Goal: Task Accomplishment & Management: Complete application form

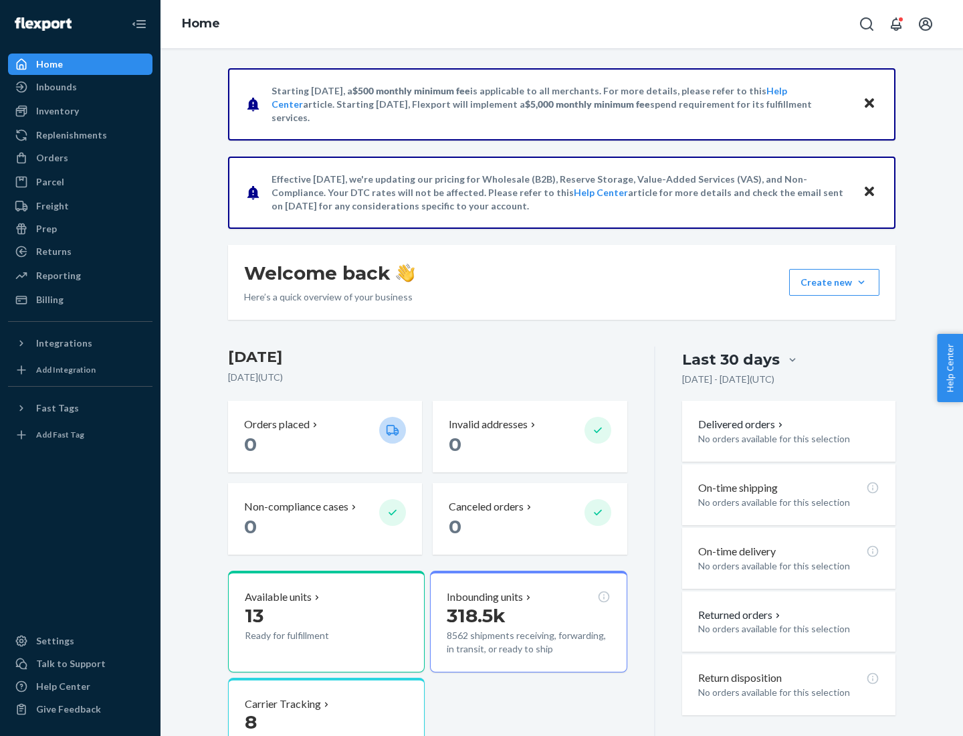
click at [861, 282] on button "Create new Create new inbound Create new order Create new product" at bounding box center [834, 282] width 90 height 27
click at [80, 87] on div "Inbounds" at bounding box center [80, 87] width 142 height 19
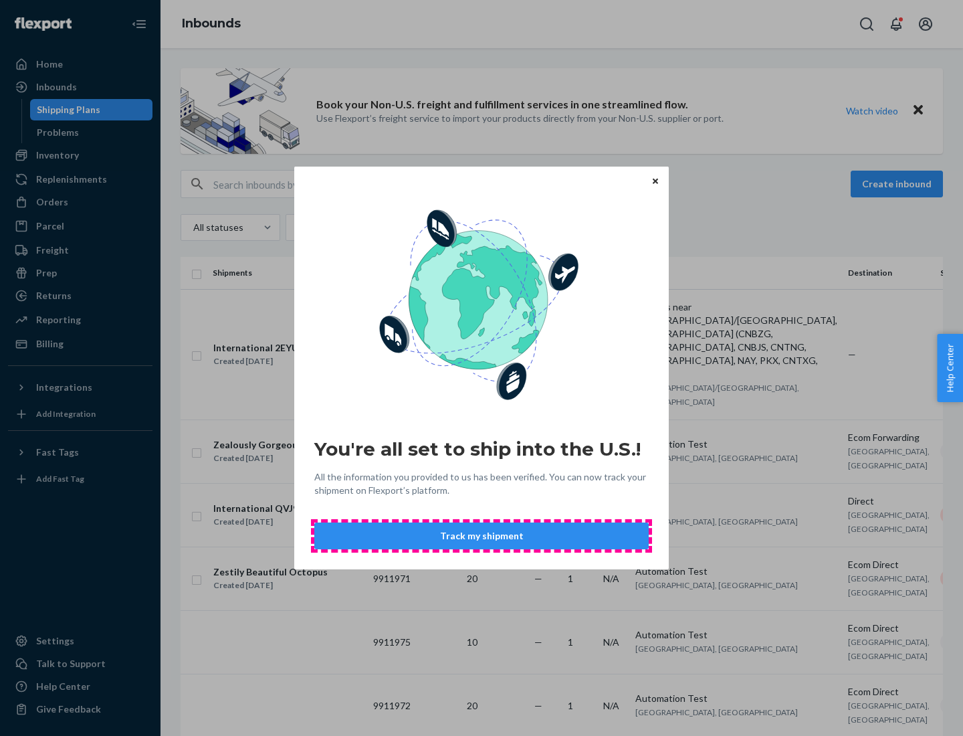
click at [482, 536] on button "Track my shipment" at bounding box center [481, 535] width 334 height 27
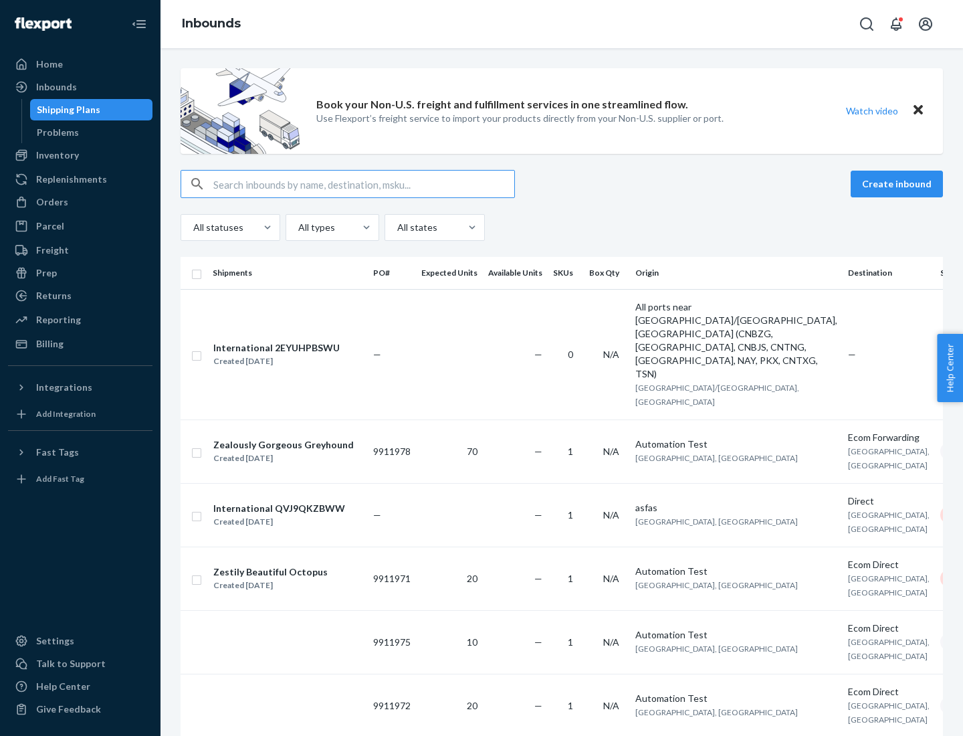
click at [899, 184] on button "Create inbound" at bounding box center [897, 184] width 92 height 27
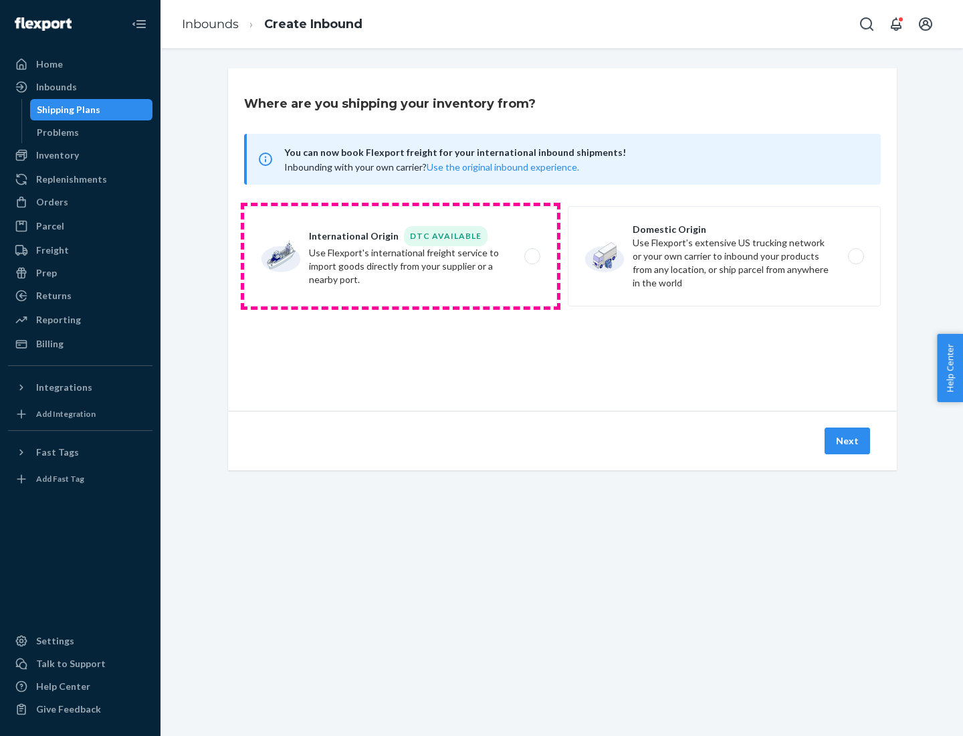
click at [401, 256] on label "International Origin DTC Available Use Flexport's international freight service…" at bounding box center [400, 256] width 313 height 100
click at [532, 256] on input "International Origin DTC Available Use Flexport's international freight service…" at bounding box center [536, 256] width 9 height 9
radio input "true"
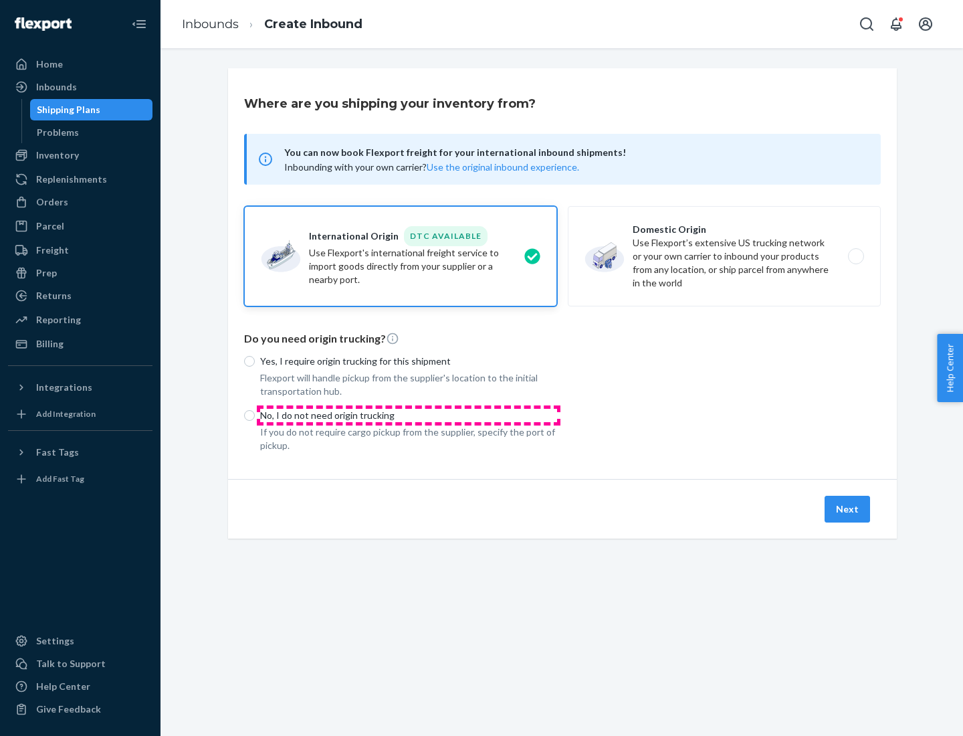
click at [409, 415] on p "No, I do not need origin trucking" at bounding box center [408, 415] width 297 height 13
click at [255, 415] on input "No, I do not need origin trucking" at bounding box center [249, 415] width 11 height 11
radio input "true"
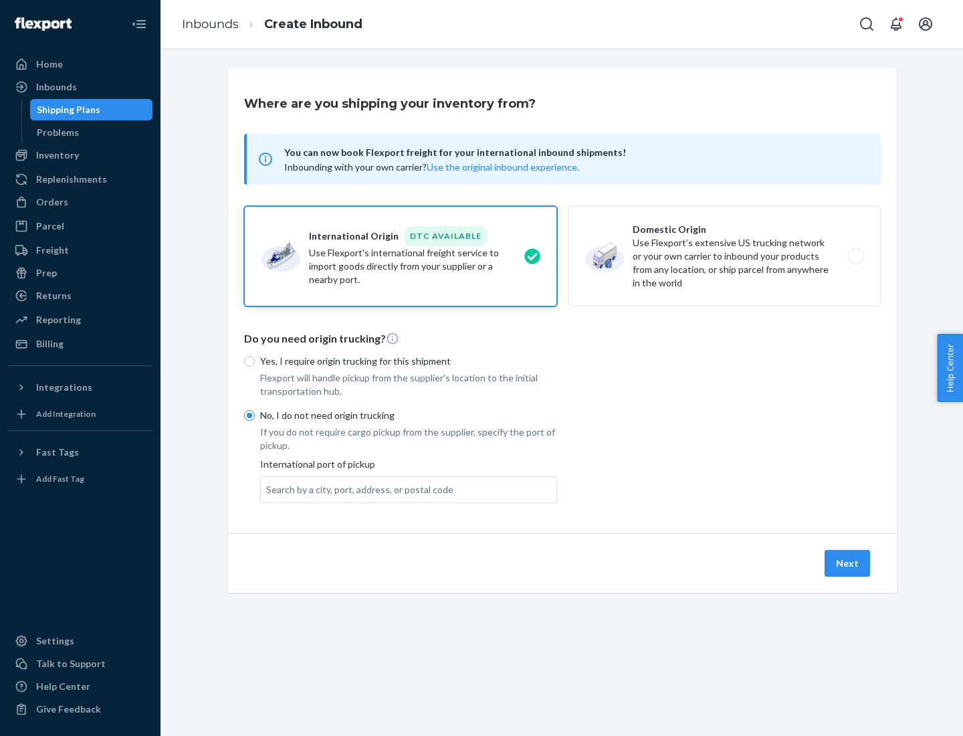
click at [356, 489] on div "Search by a city, port, address, or postal code" at bounding box center [359, 489] width 187 height 13
click at [268, 489] on input "Search by a city, port, address, or postal code" at bounding box center [266, 489] width 1 height 13
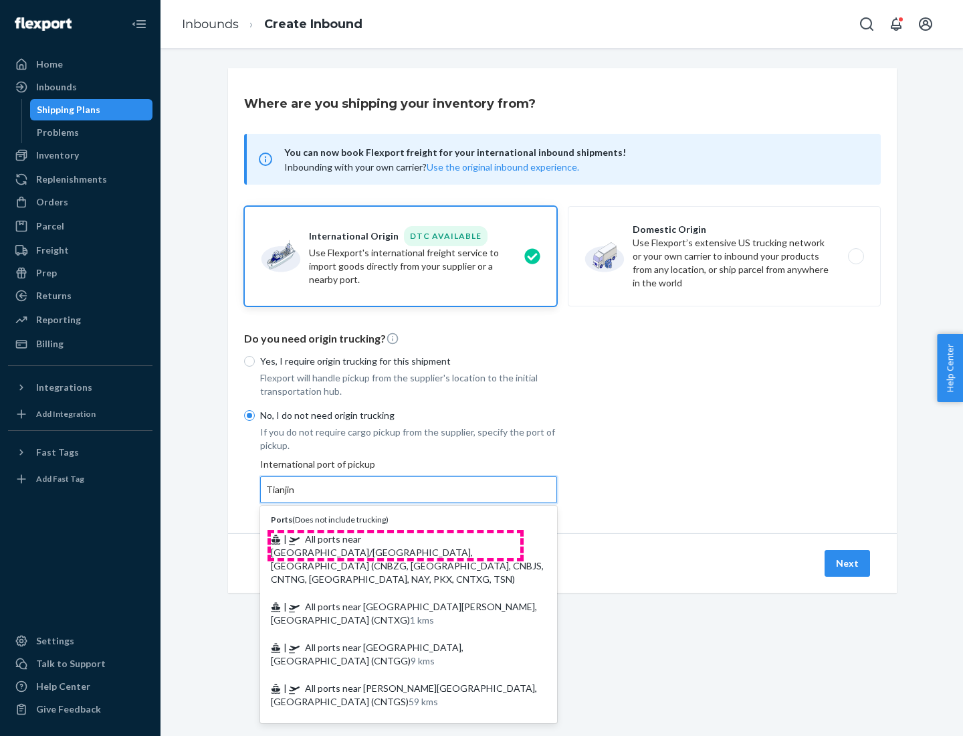
click at [395, 538] on span "| All ports near [GEOGRAPHIC_DATA]/[GEOGRAPHIC_DATA], [GEOGRAPHIC_DATA] (CNBZG,…" at bounding box center [407, 558] width 273 height 51
click at [296, 496] on input "Tianjin" at bounding box center [280, 489] width 29 height 13
type input "All ports near [GEOGRAPHIC_DATA]/[GEOGRAPHIC_DATA], [GEOGRAPHIC_DATA] (CNBZG, […"
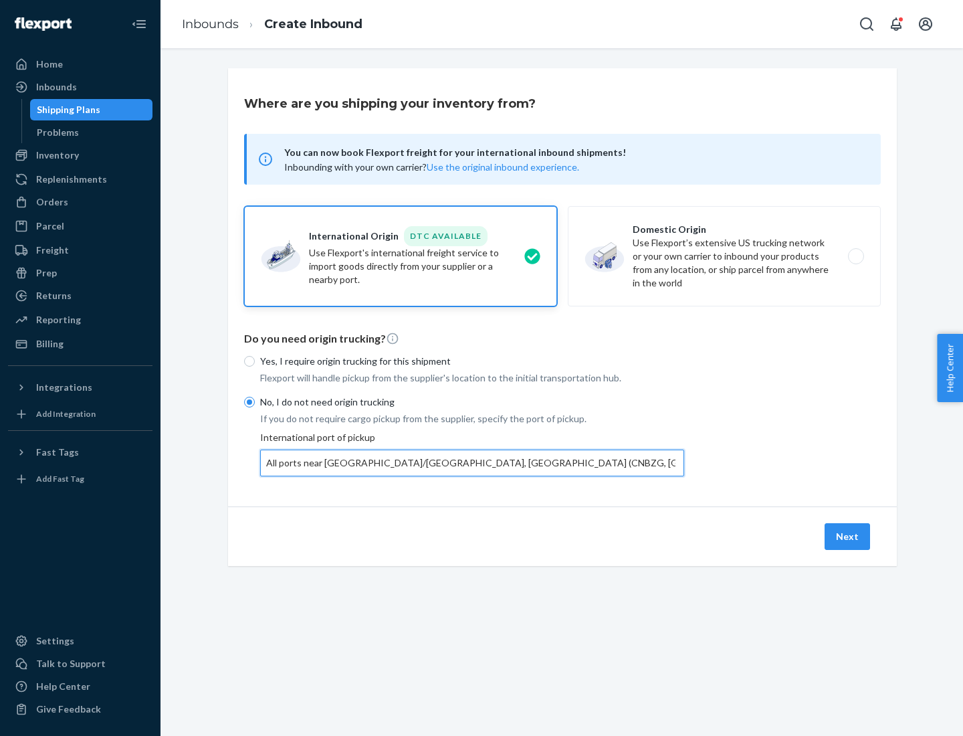
click at [848, 536] on button "Next" at bounding box center [847, 536] width 45 height 27
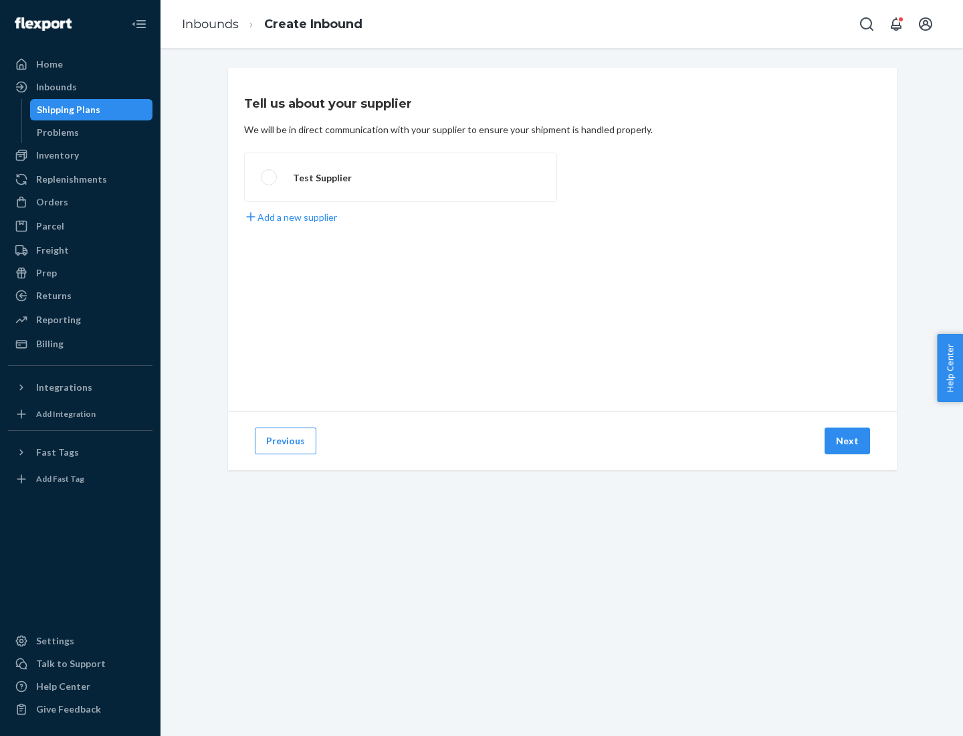
click at [401, 177] on label "Test Supplier" at bounding box center [400, 176] width 313 height 49
click at [270, 177] on input "Test Supplier" at bounding box center [265, 177] width 9 height 9
radio input "true"
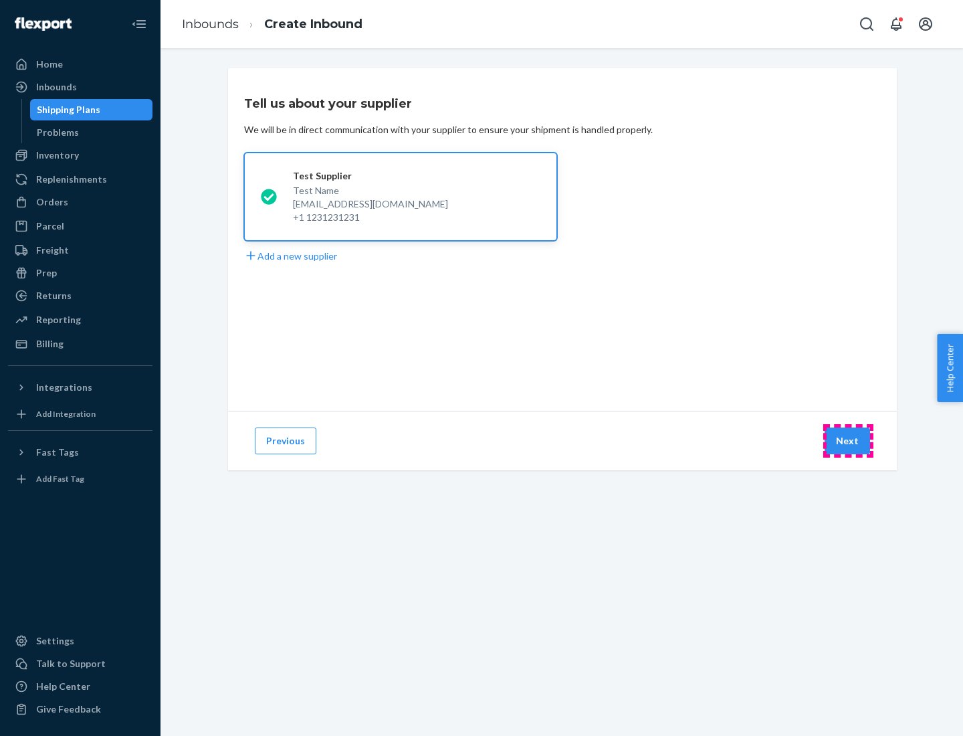
click at [848, 441] on button "Next" at bounding box center [847, 440] width 45 height 27
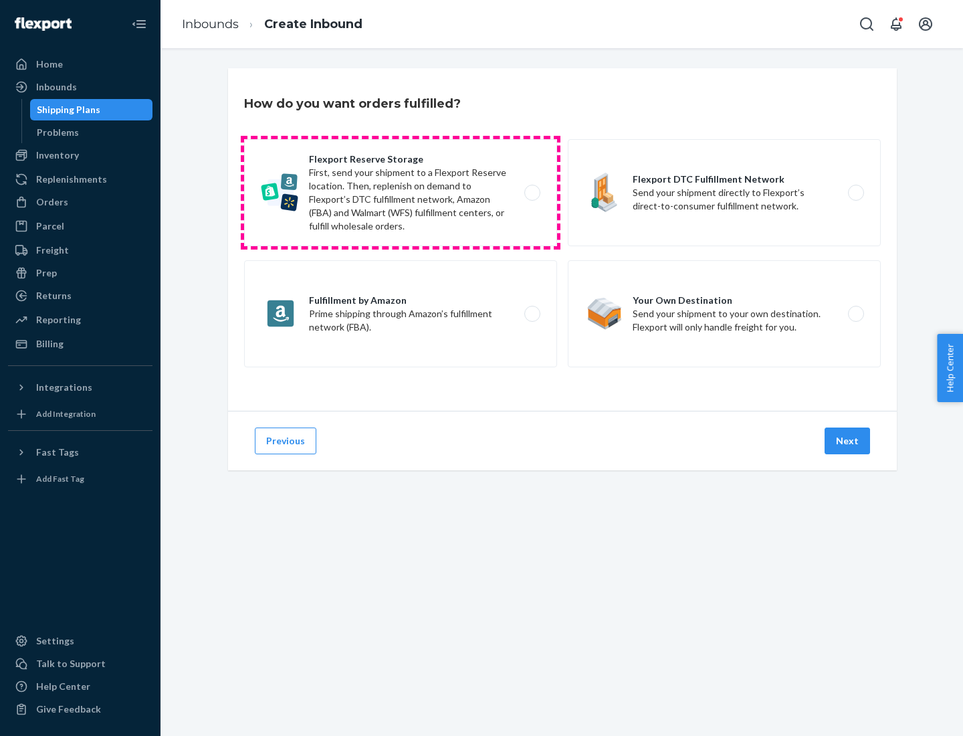
click at [401, 193] on label "Flexport Reserve Storage First, send your shipment to a Flexport Reserve locati…" at bounding box center [400, 192] width 313 height 107
click at [532, 193] on input "Flexport Reserve Storage First, send your shipment to a Flexport Reserve locati…" at bounding box center [536, 193] width 9 height 9
radio input "true"
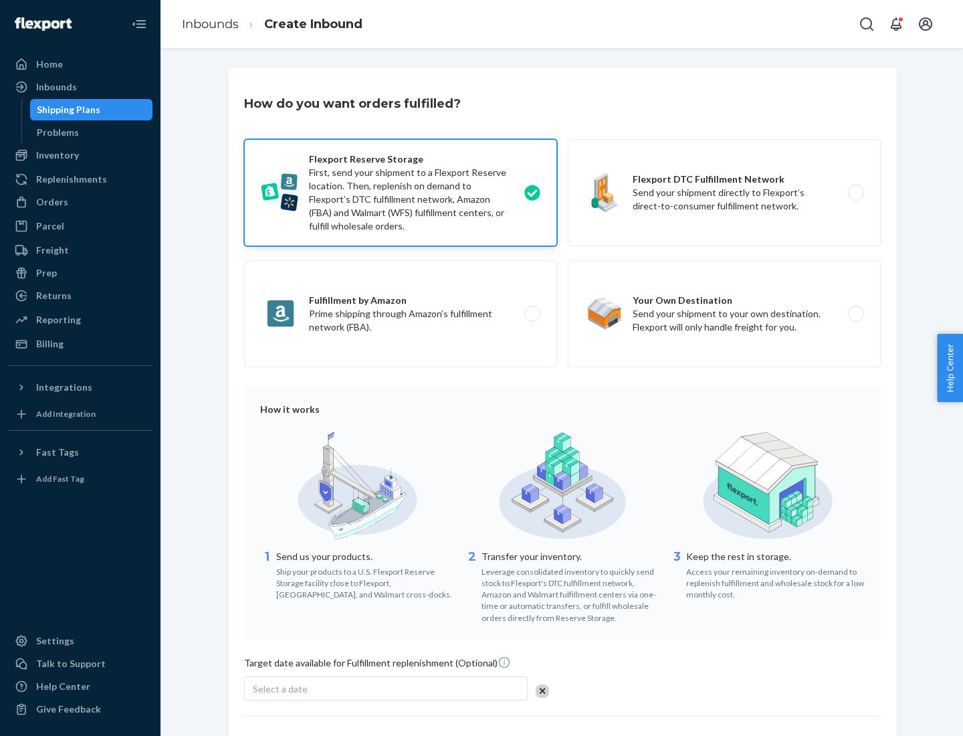
scroll to position [110, 0]
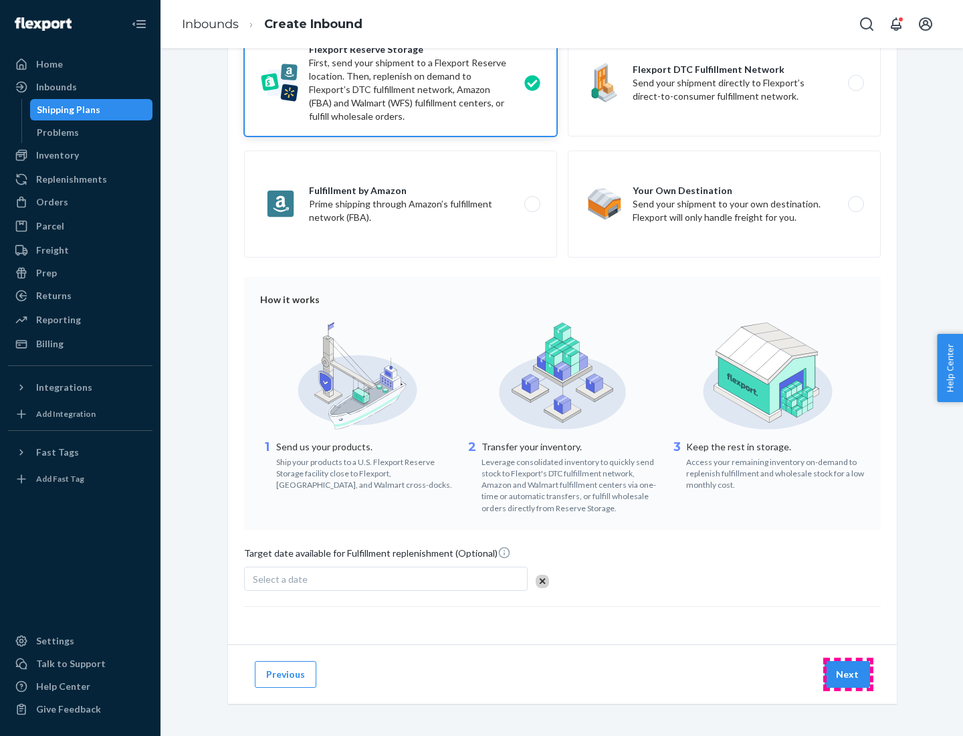
click at [848, 674] on button "Next" at bounding box center [847, 674] width 45 height 27
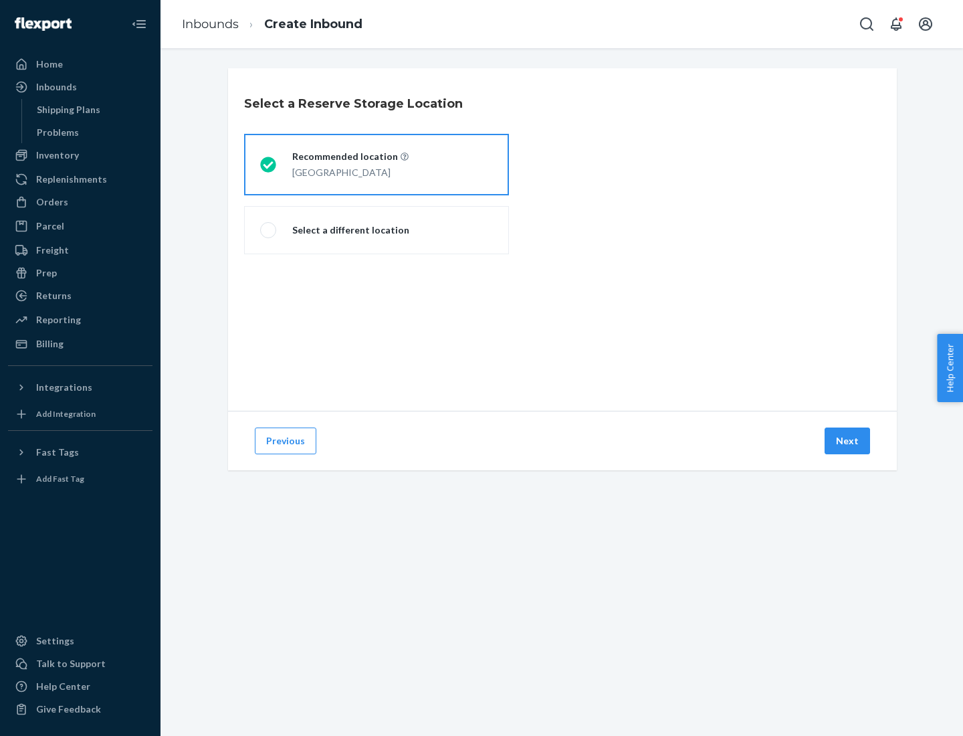
click at [377, 165] on div "[GEOGRAPHIC_DATA]" at bounding box center [350, 171] width 116 height 16
click at [269, 165] on input "Recommended location [GEOGRAPHIC_DATA]" at bounding box center [264, 165] width 9 height 9
click at [848, 441] on button "Next" at bounding box center [847, 440] width 45 height 27
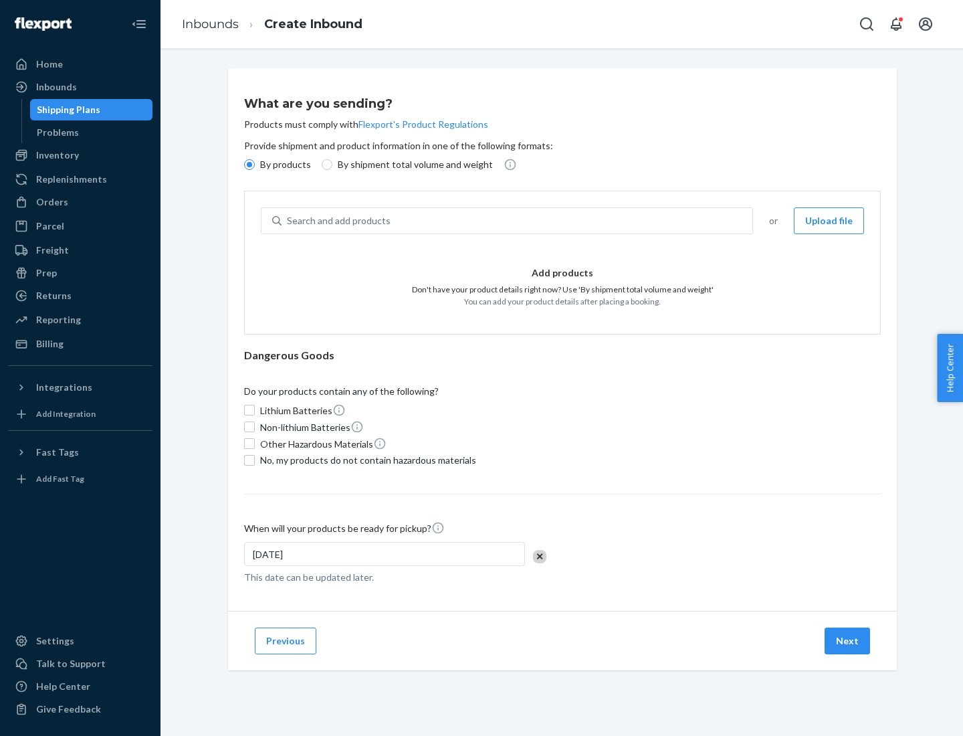
click at [518, 221] on div "Search and add products" at bounding box center [517, 221] width 471 height 24
click at [288, 221] on input "Search and add products" at bounding box center [287, 220] width 1 height 13
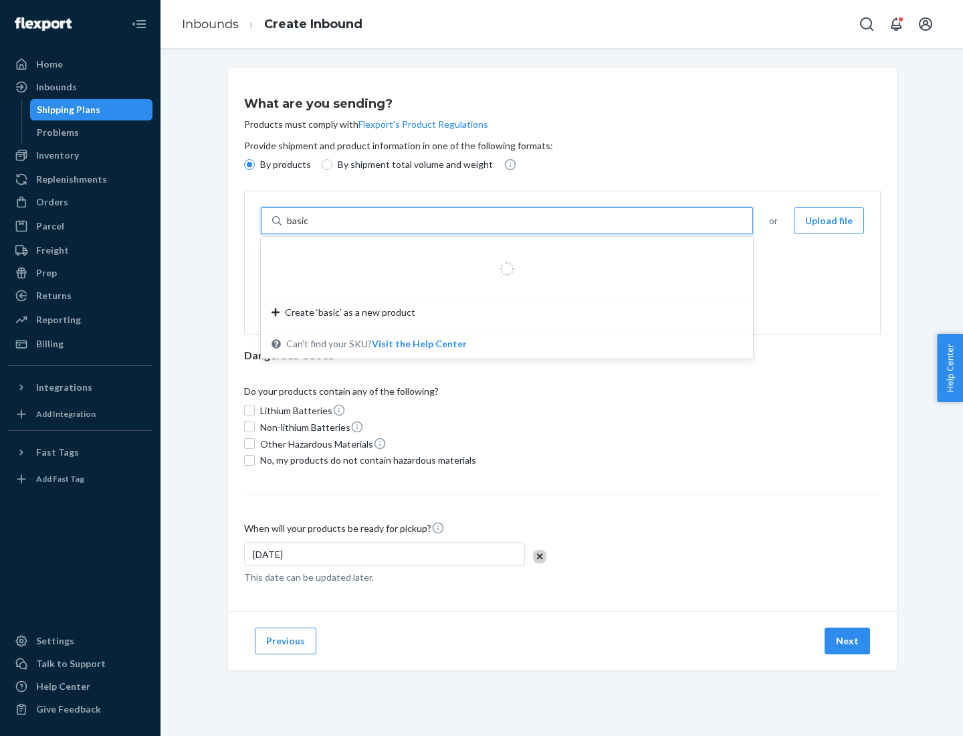
type input "basic"
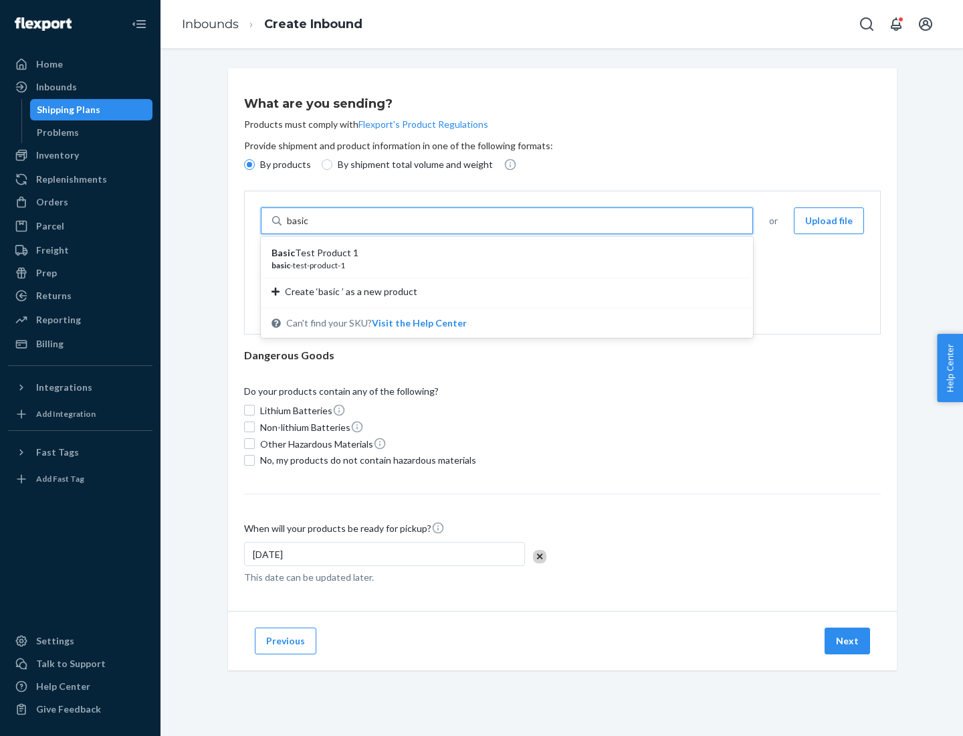
click at [502, 253] on div "Basic Test Product 1" at bounding box center [502, 252] width 460 height 13
click at [311, 227] on input "basic" at bounding box center [299, 220] width 24 height 13
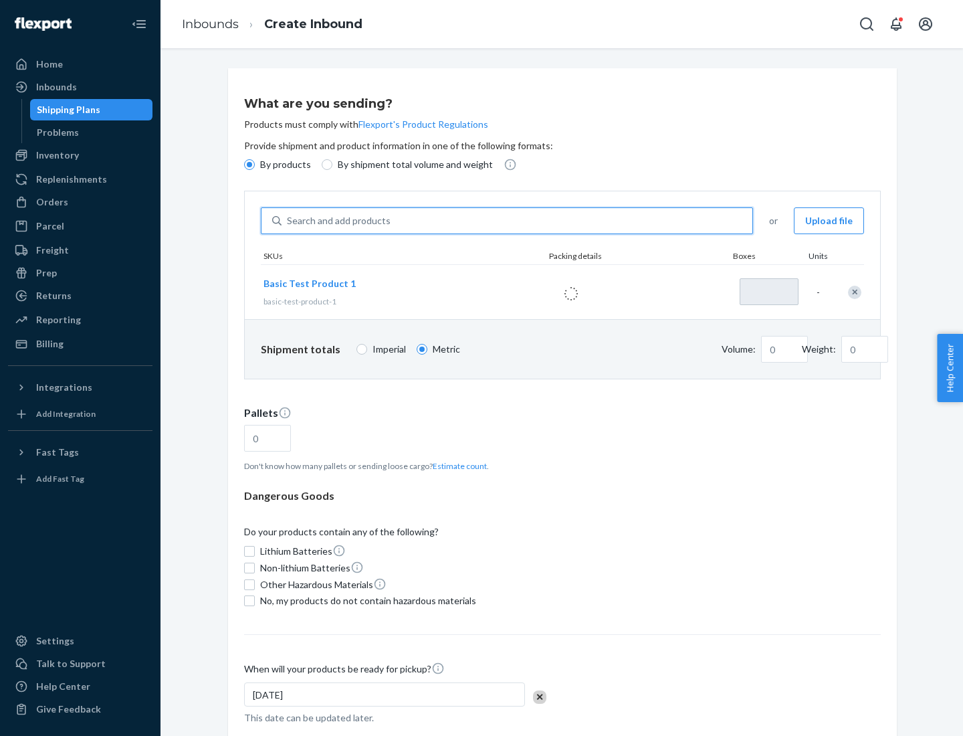
type input "1"
type input "1.09"
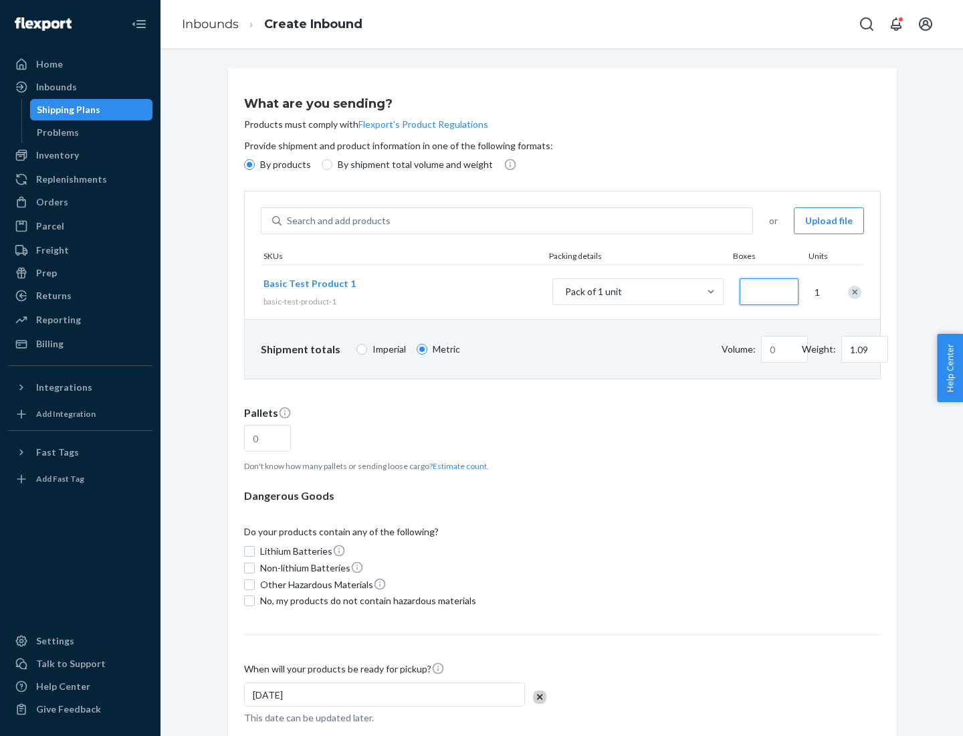
type input "3"
type input "3.27"
type input "30"
type input "0.01"
type input "32.66"
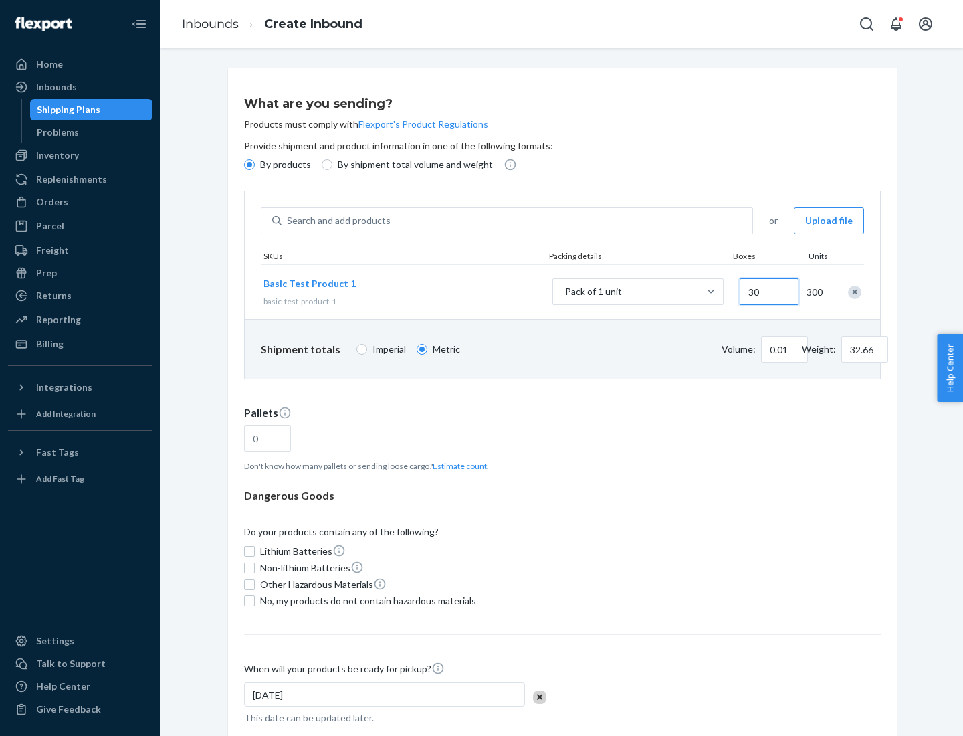
type input "300"
type input "0.07"
type input "326.59"
type input "3000"
type input "0.68"
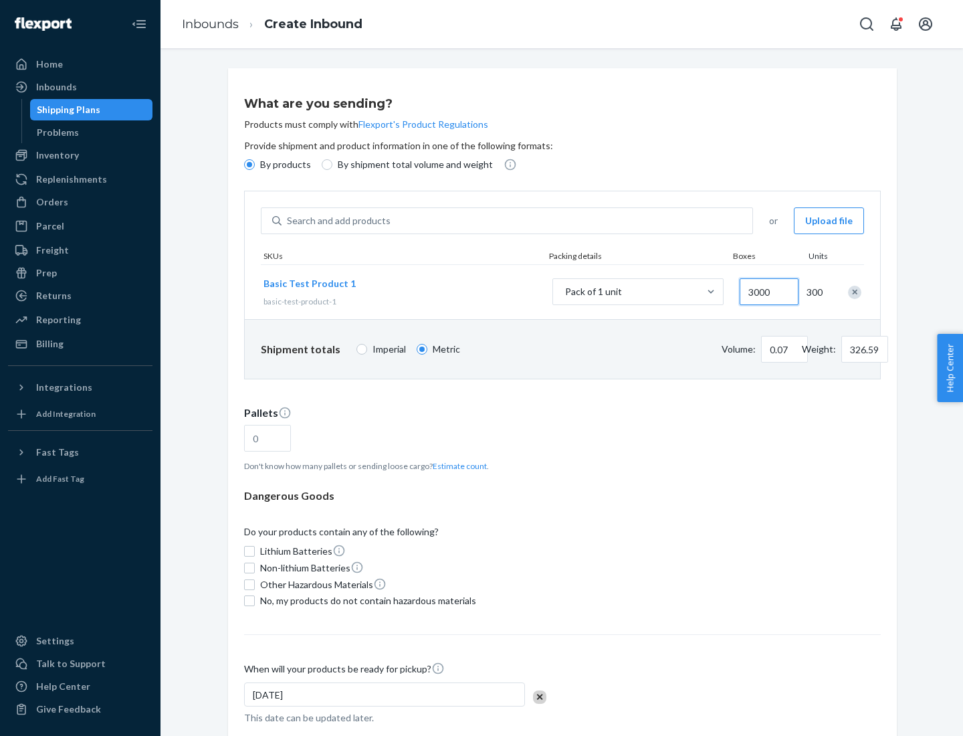
type input "3265.86"
type input "1.09"
type input "10"
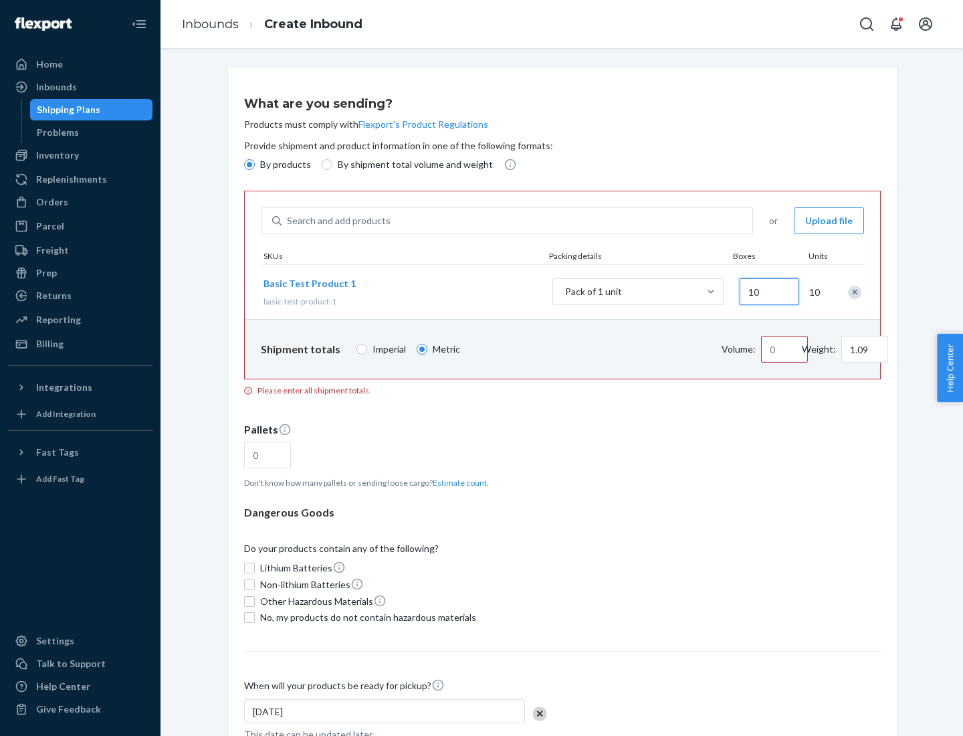
type input "10.89"
type input "100"
type input "0.02"
type input "108.86"
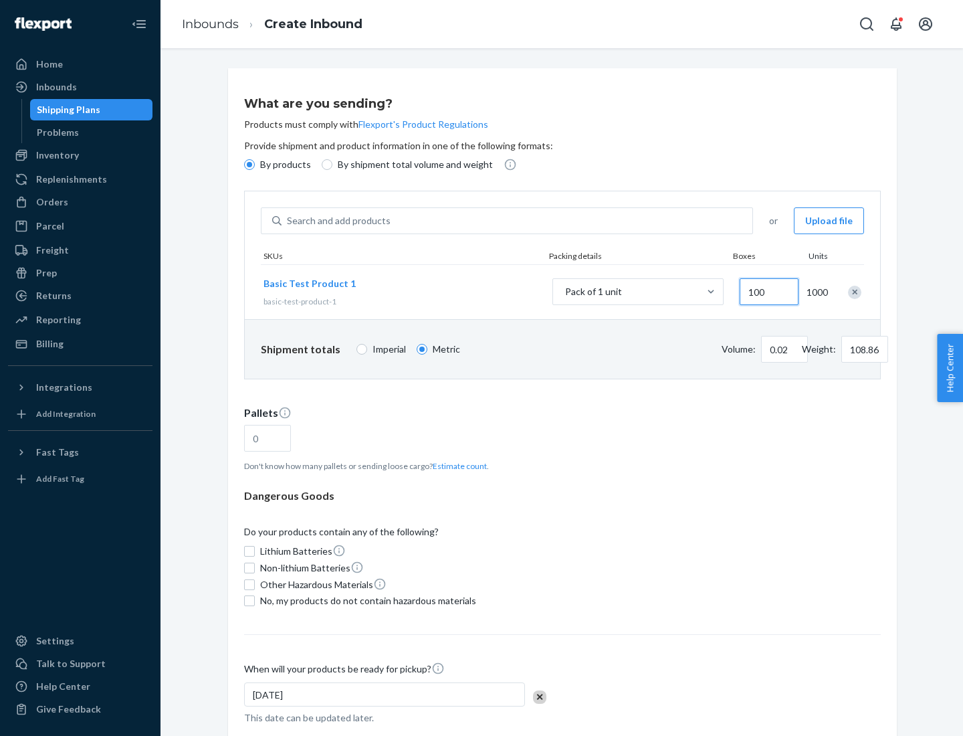
type input "1000"
type input "0.23"
type input "1088.62"
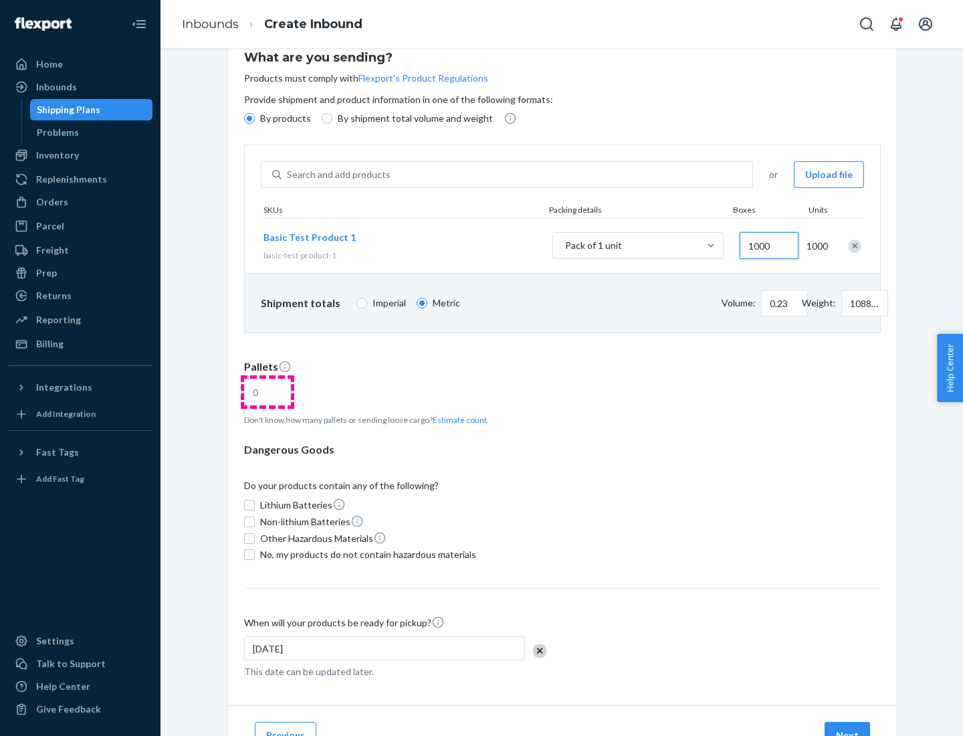
type input "1000"
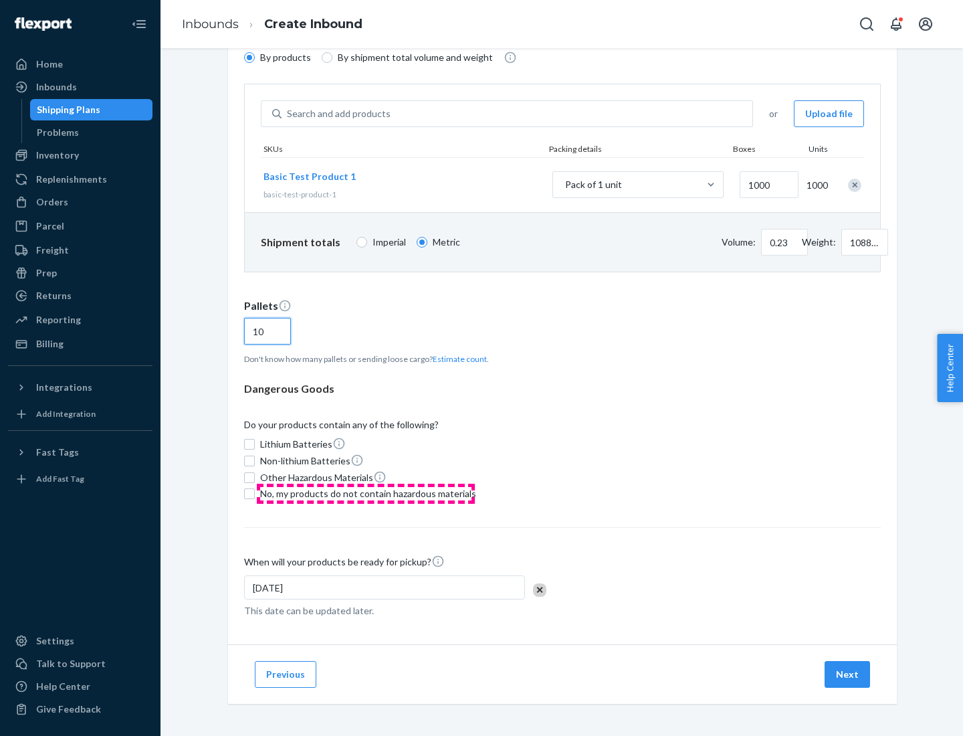
type input "10"
click at [366, 494] on span "No, my products do not contain hazardous materials" at bounding box center [368, 493] width 216 height 13
click at [255, 494] on input "No, my products do not contain hazardous materials" at bounding box center [249, 493] width 11 height 11
checkbox input "true"
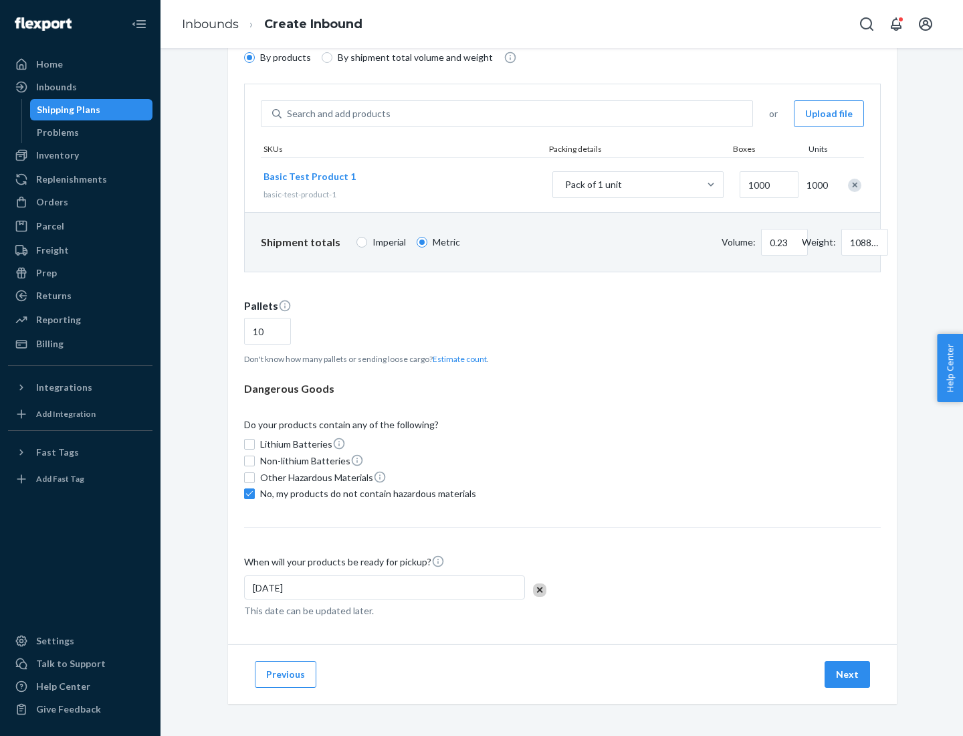
click at [848, 674] on button "Next" at bounding box center [847, 674] width 45 height 27
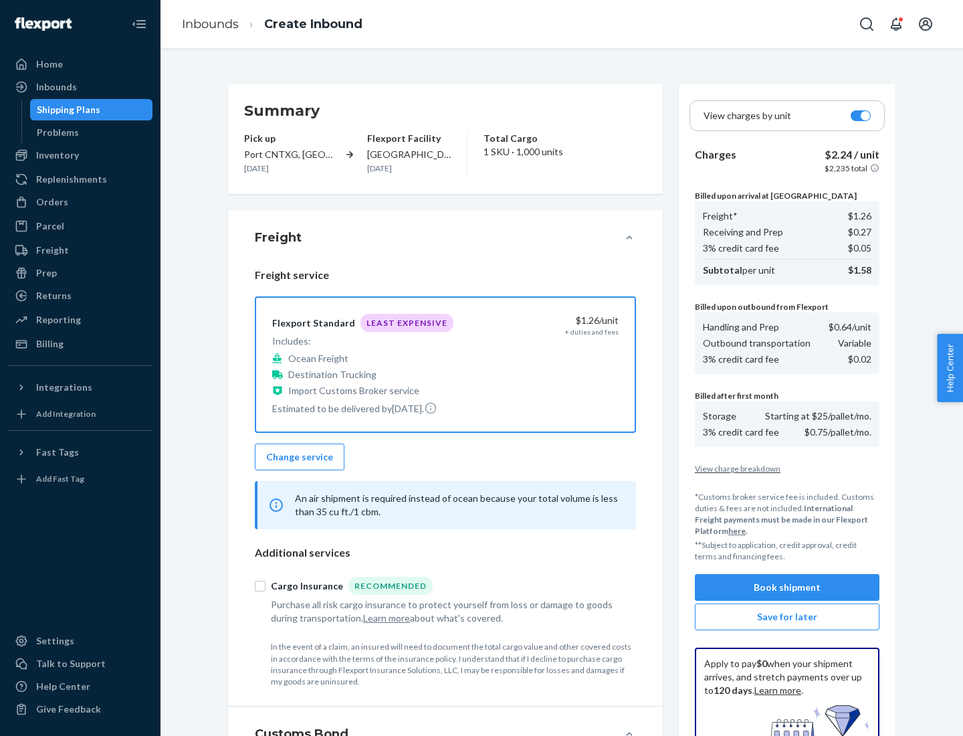
scroll to position [195, 0]
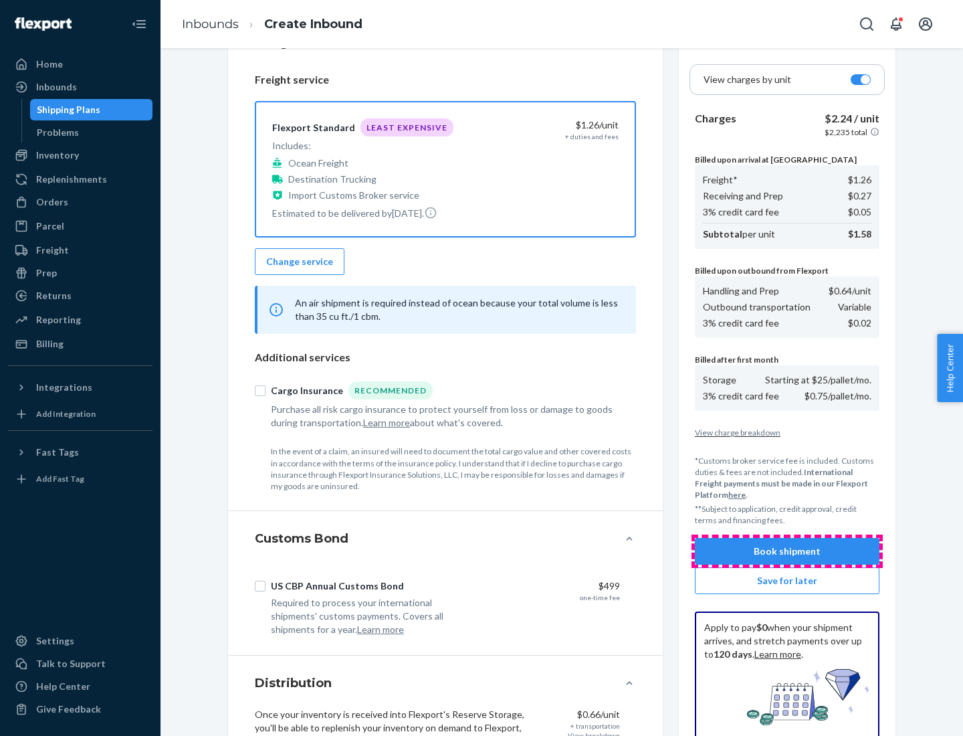
click at [787, 551] on button "Book shipment" at bounding box center [787, 551] width 185 height 27
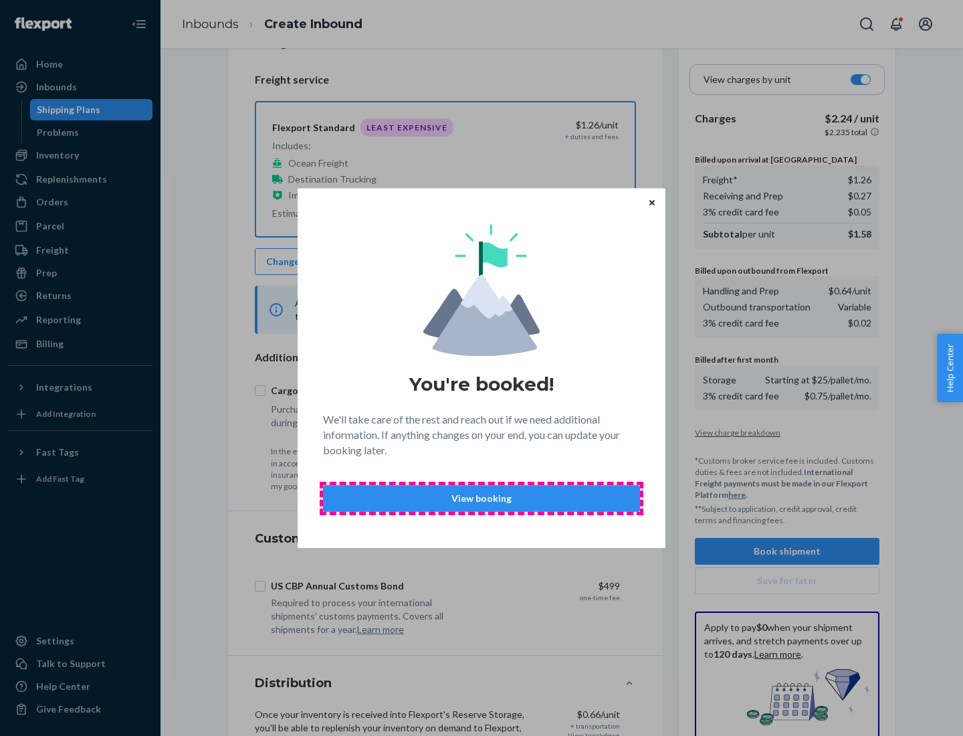
click at [482, 498] on p "View booking" at bounding box center [481, 498] width 294 height 13
